Goal: Task Accomplishment & Management: Complete application form

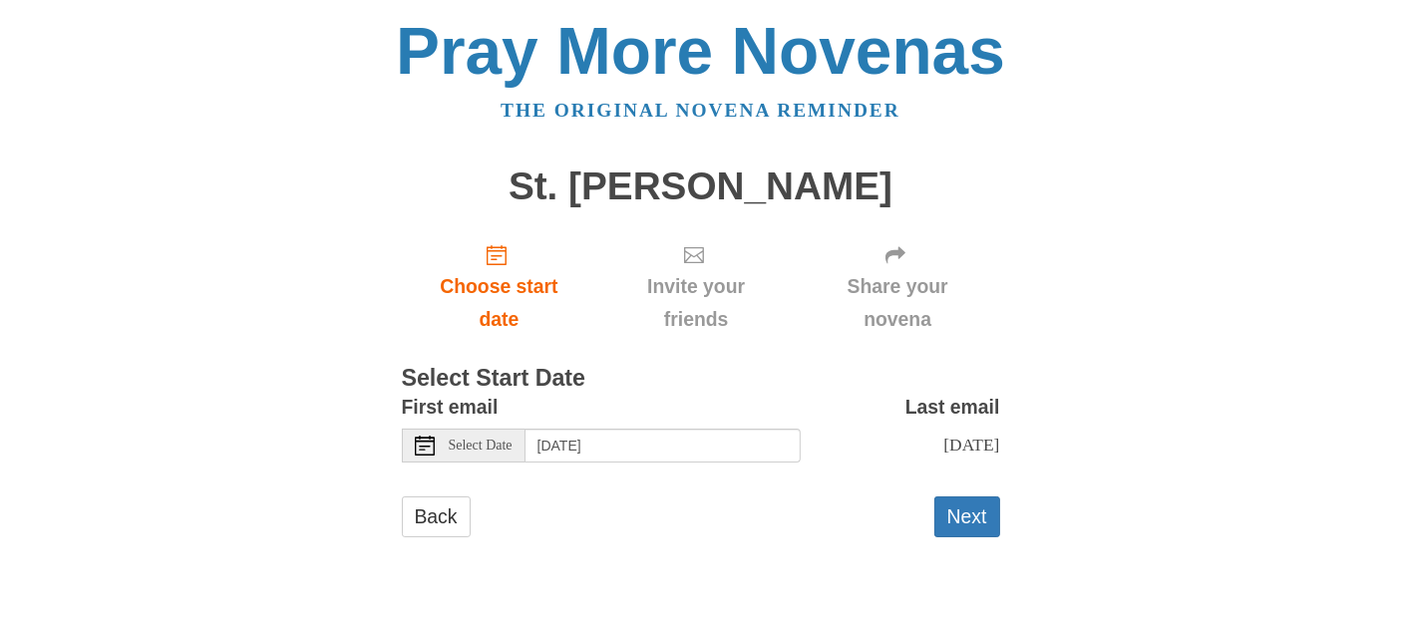
scroll to position [111, 0]
click at [422, 438] on icon at bounding box center [425, 446] width 20 height 20
click at [937, 537] on button "Next" at bounding box center [967, 517] width 66 height 41
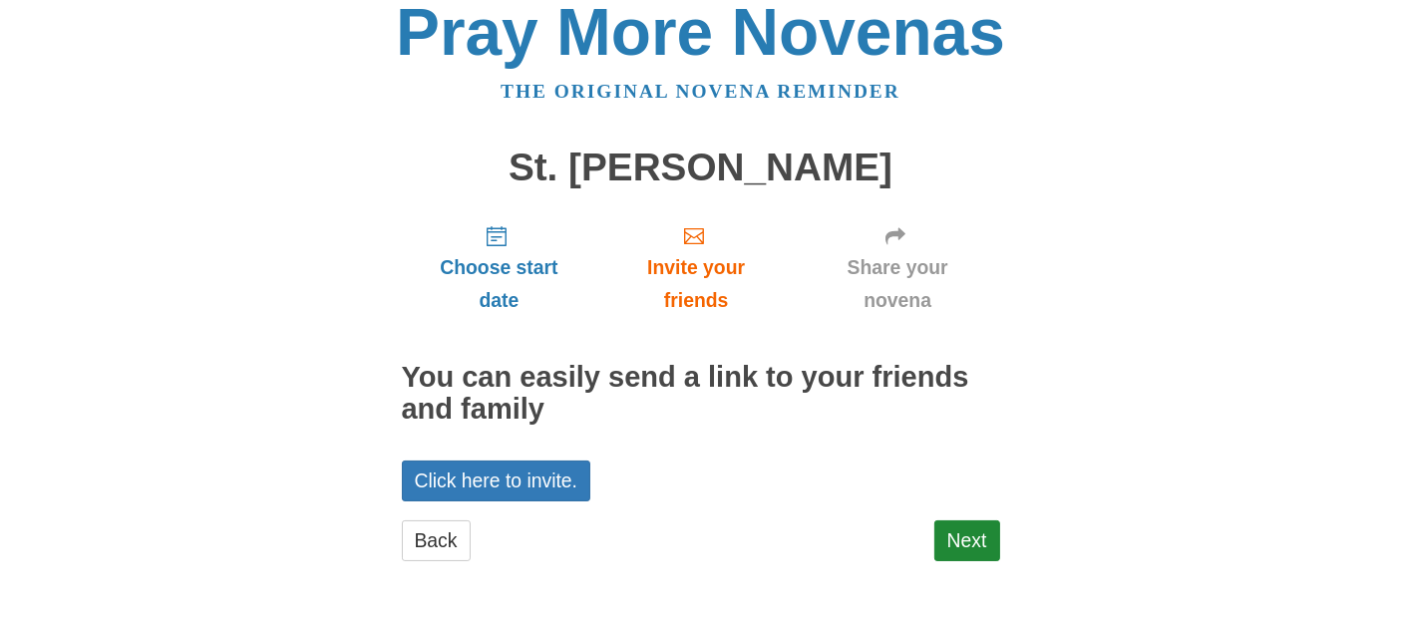
scroll to position [165, 0]
click at [965, 526] on link "Next" at bounding box center [967, 540] width 66 height 41
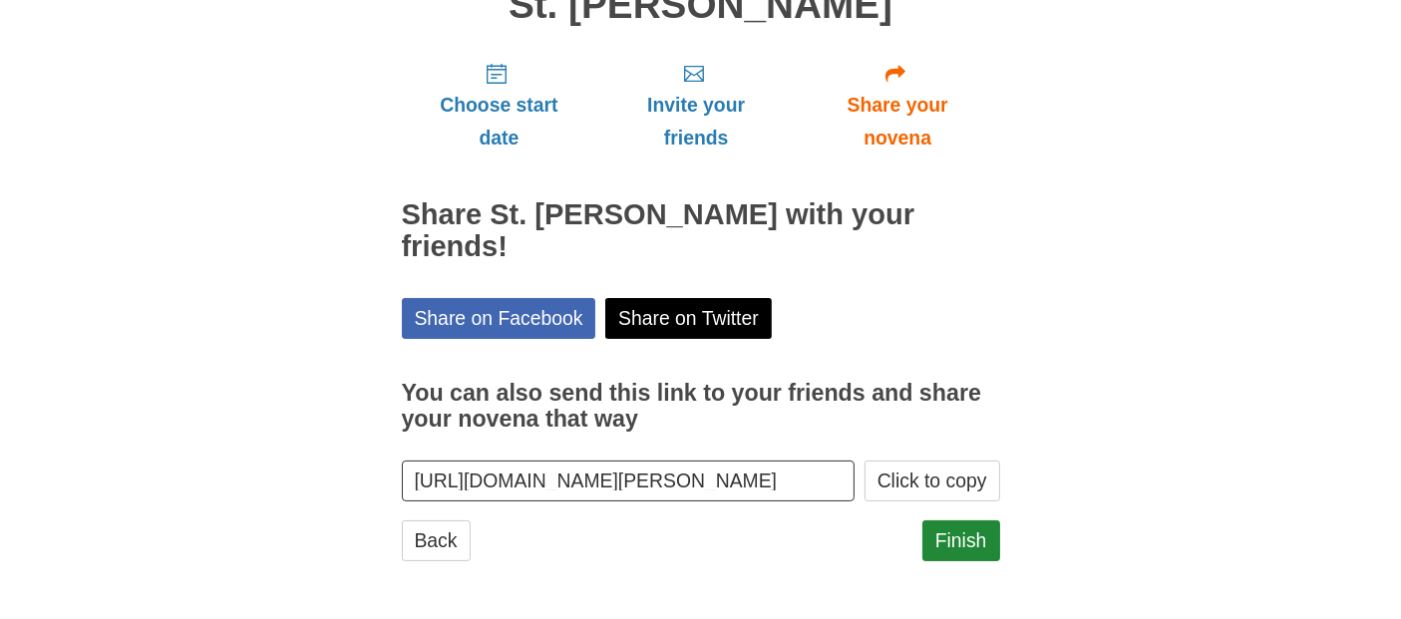
scroll to position [332, 0]
click at [945, 553] on link "Finish" at bounding box center [961, 540] width 78 height 41
